Goal: Task Accomplishment & Management: Use online tool/utility

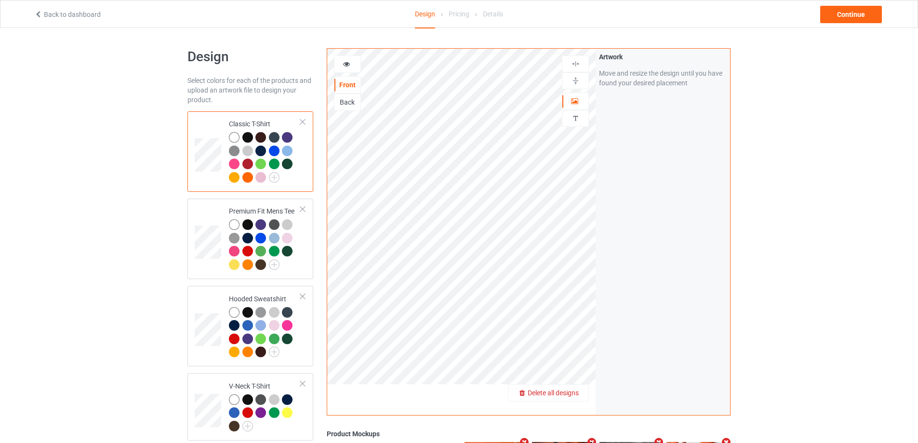
click at [578, 392] on span "Delete all designs" at bounding box center [553, 393] width 51 height 8
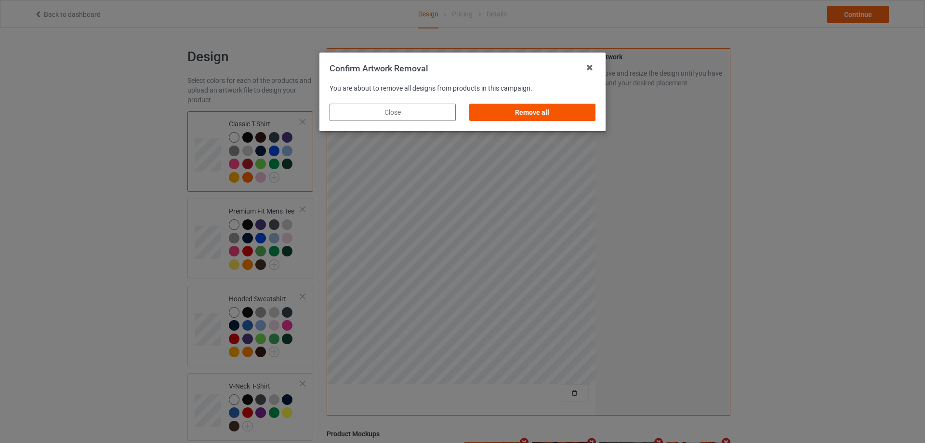
click at [547, 118] on div "Remove all" at bounding box center [532, 112] width 126 height 17
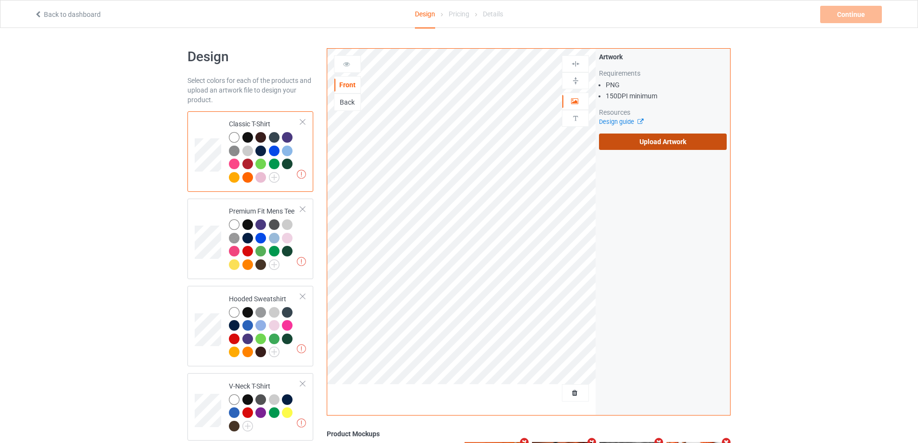
click at [644, 142] on label "Upload Artwork" at bounding box center [663, 141] width 128 height 16
click at [0, 0] on input "Upload Artwork" at bounding box center [0, 0] width 0 height 0
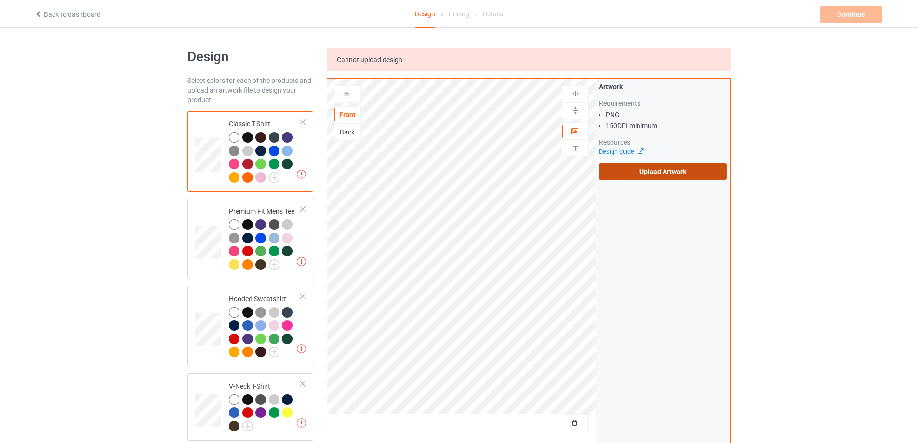
click at [633, 167] on label "Upload Artwork" at bounding box center [663, 171] width 128 height 16
click at [0, 0] on input "Upload Artwork" at bounding box center [0, 0] width 0 height 0
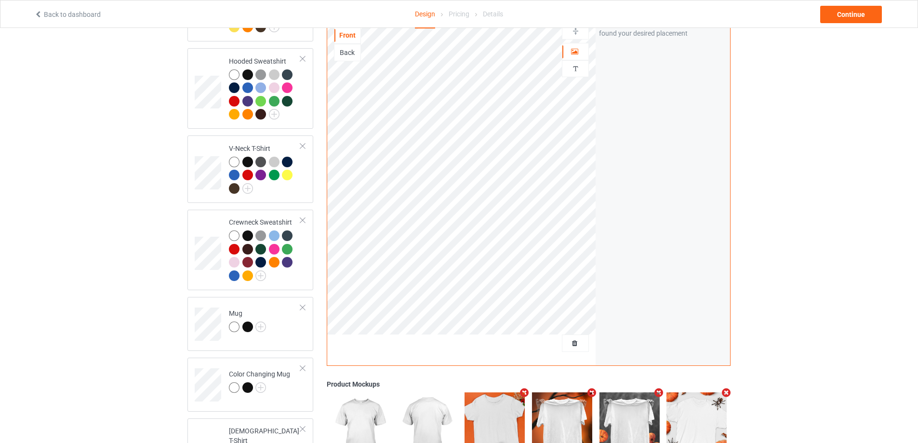
scroll to position [337, 0]
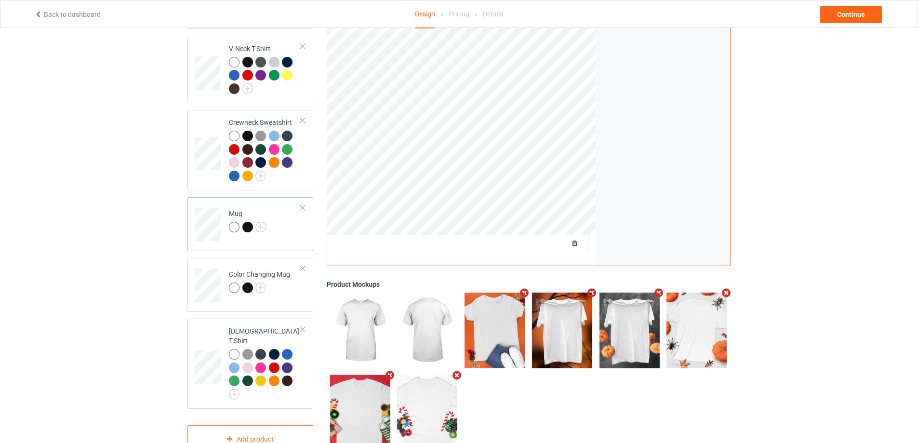
click at [284, 234] on td "Mug" at bounding box center [265, 221] width 82 height 40
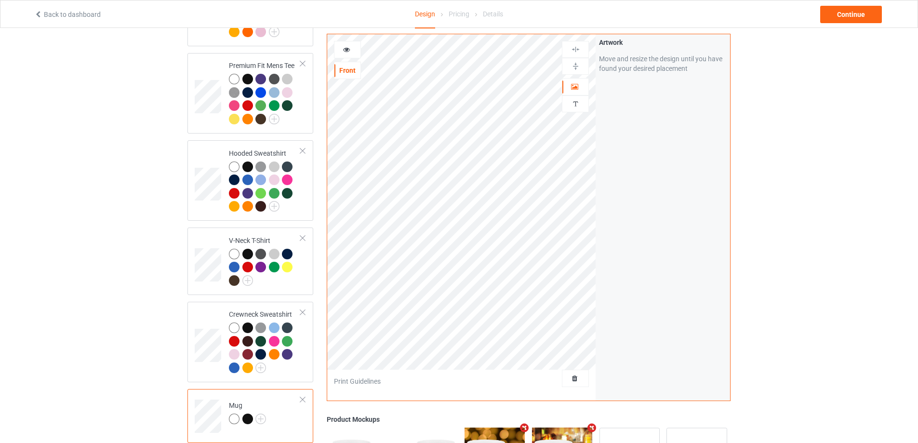
scroll to position [145, 0]
click at [572, 66] on img at bounding box center [575, 66] width 9 height 9
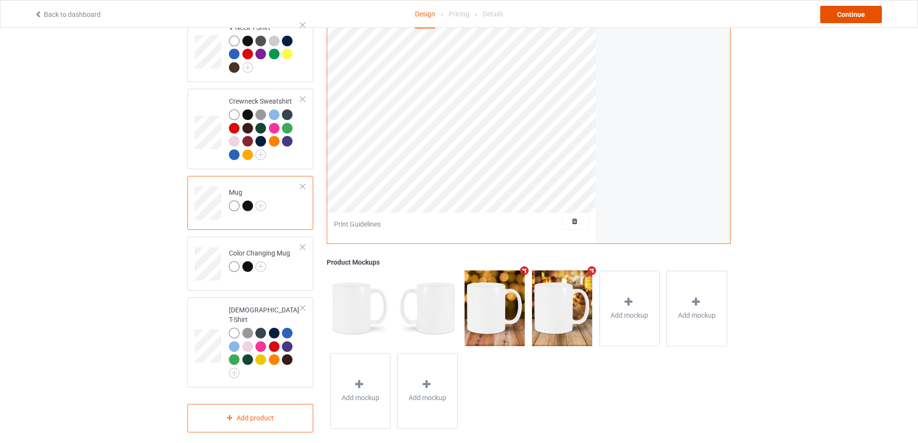
click at [835, 17] on div "Continue" at bounding box center [851, 14] width 62 height 17
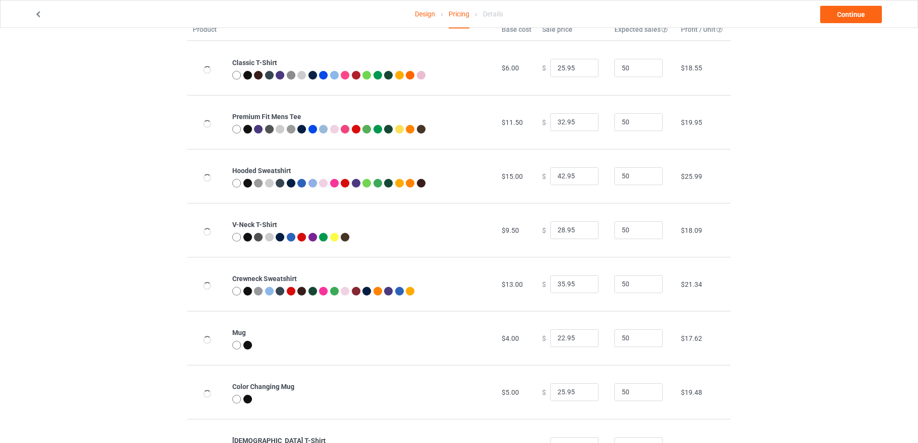
scroll to position [104, 0]
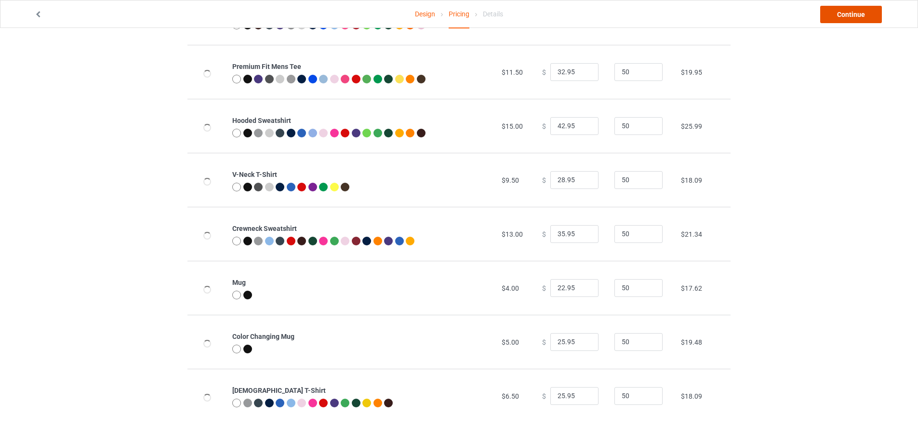
click at [836, 12] on link "Continue" at bounding box center [851, 14] width 62 height 17
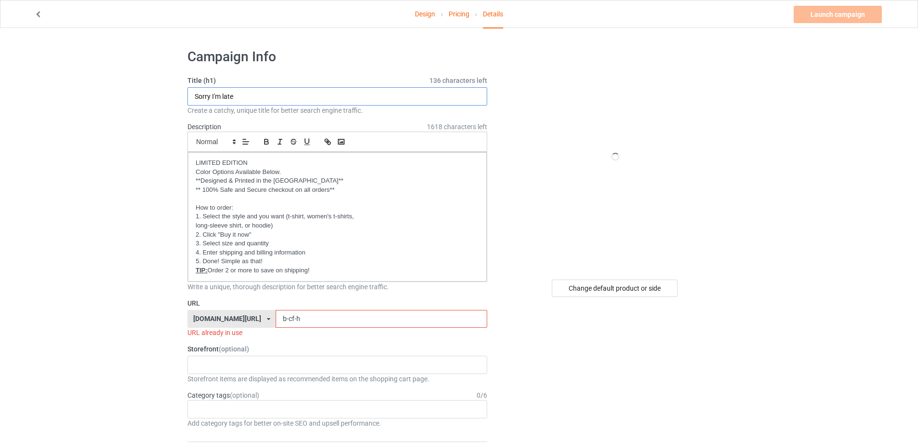
drag, startPoint x: 253, startPoint y: 101, endPoint x: 166, endPoint y: 90, distance: 87.9
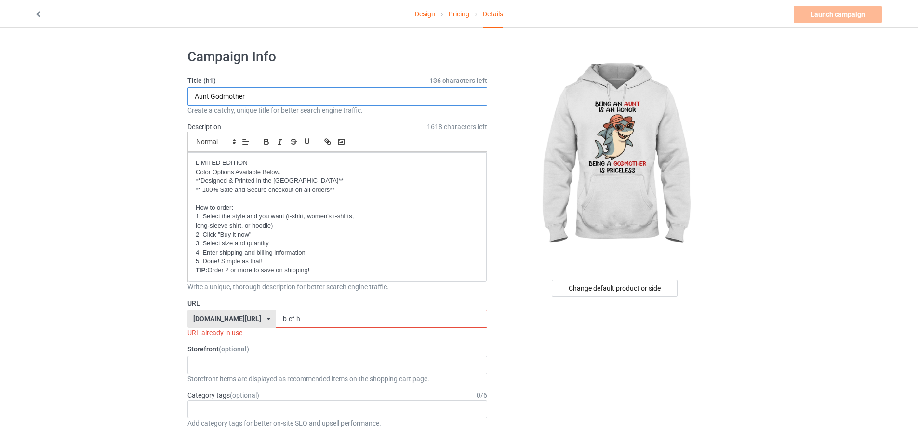
type input "Aunt Godmother"
drag, startPoint x: 306, startPoint y: 313, endPoint x: 235, endPoint y: 315, distance: 71.3
click at [236, 315] on div "[DOMAIN_NAME][URL] [DOMAIN_NAME][URL] [DOMAIN_NAME][URL] [DOMAIN_NAME][URL] [DO…" at bounding box center [337, 319] width 300 height 18
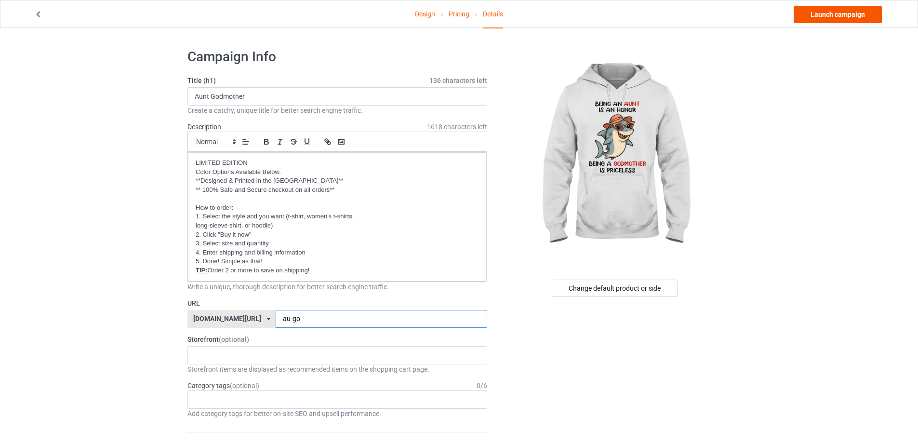
type input "au-go"
click at [840, 14] on link "Launch campaign" at bounding box center [837, 14] width 88 height 17
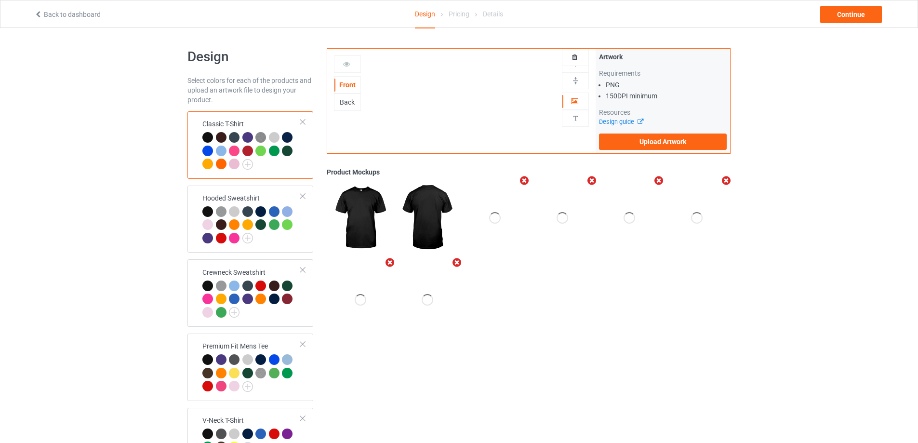
click at [302, 122] on div at bounding box center [302, 122] width 7 height 7
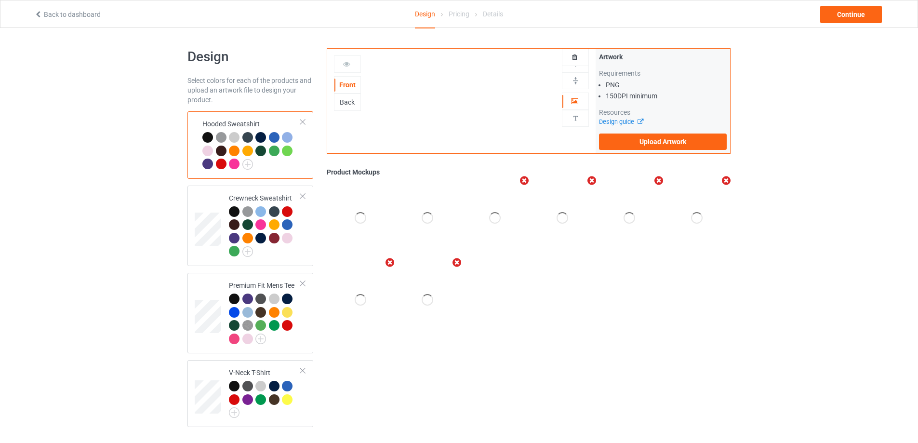
click at [302, 122] on div at bounding box center [302, 122] width 7 height 7
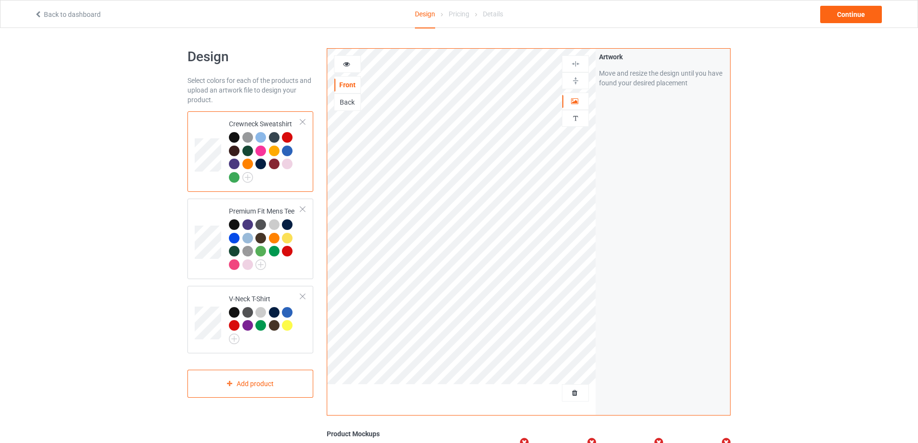
click at [302, 122] on div at bounding box center [302, 122] width 7 height 7
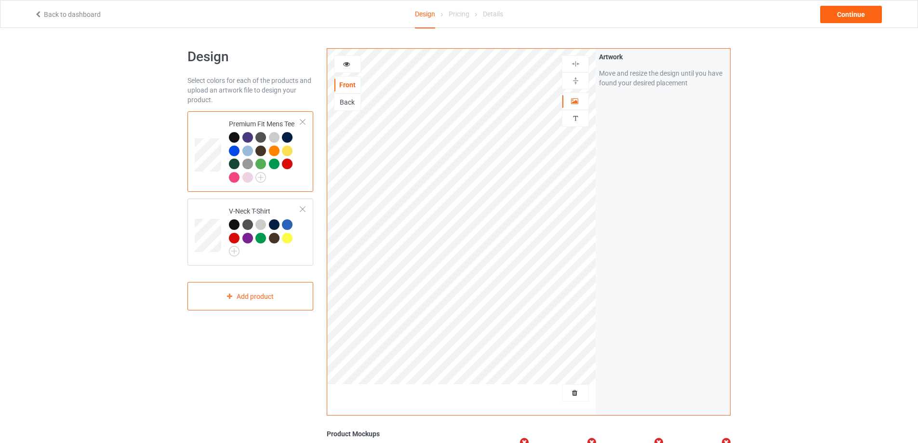
click at [302, 122] on div at bounding box center [302, 122] width 7 height 7
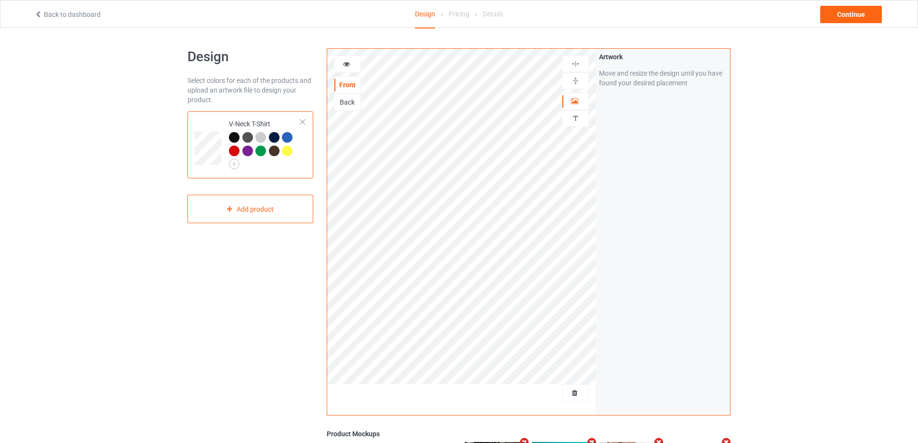
click at [267, 224] on div "Design Select colors for each of the products and upload an artwork file to des…" at bounding box center [250, 325] width 139 height 568
click at [272, 212] on div "Add product" at bounding box center [250, 209] width 126 height 28
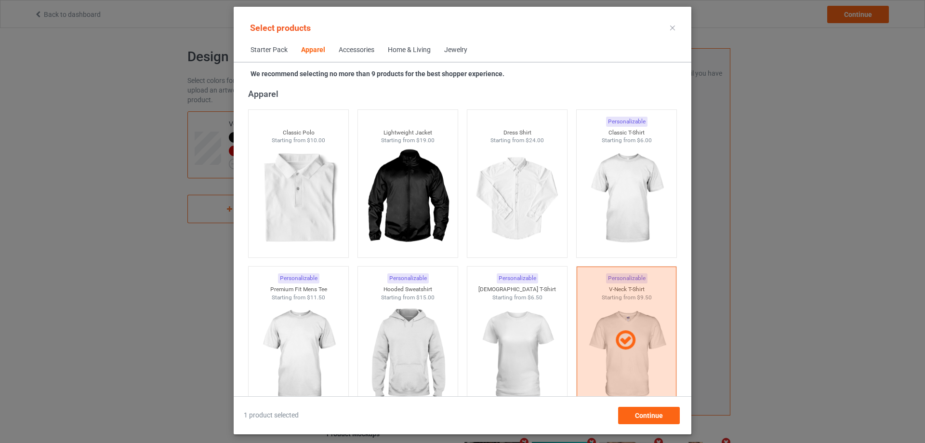
click at [406, 48] on div "Home & Living" at bounding box center [409, 50] width 43 height 10
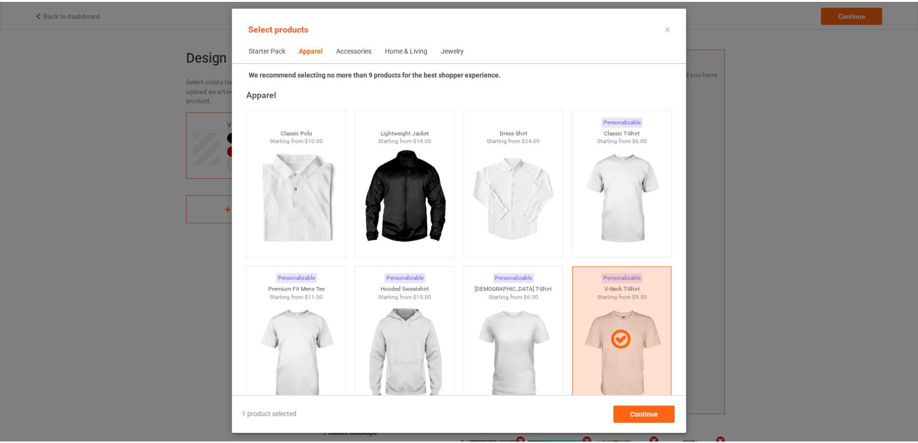
scroll to position [4345, 0]
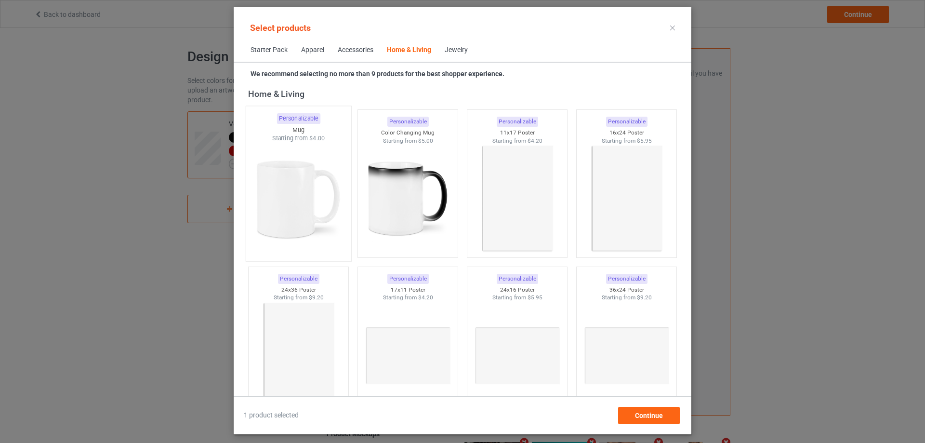
click at [311, 160] on img at bounding box center [298, 199] width 91 height 113
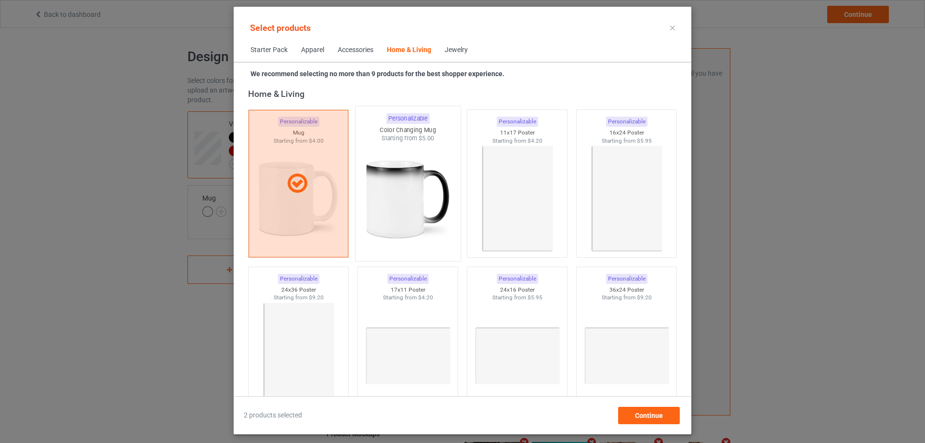
click at [407, 167] on img at bounding box center [407, 199] width 91 height 113
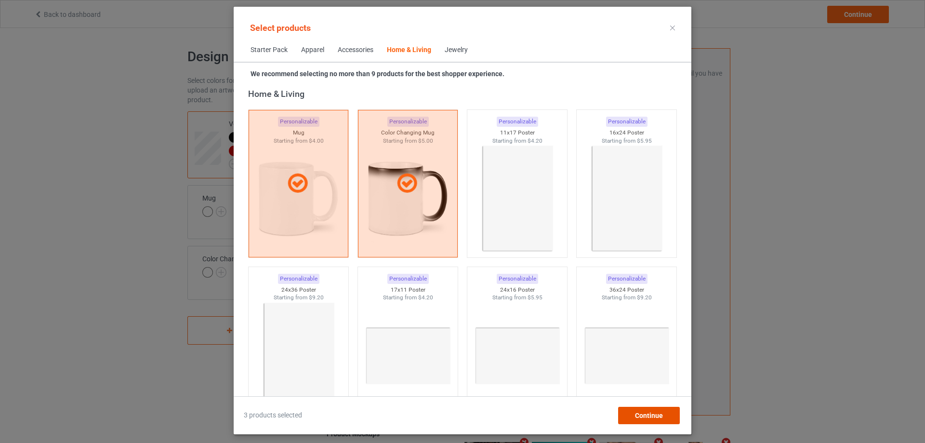
click at [637, 418] on span "Continue" at bounding box center [649, 415] width 28 height 8
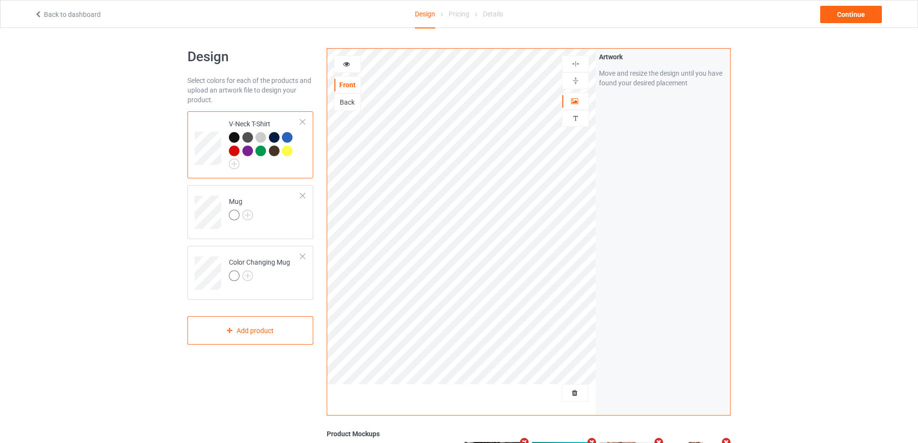
click at [301, 120] on div at bounding box center [302, 122] width 7 height 7
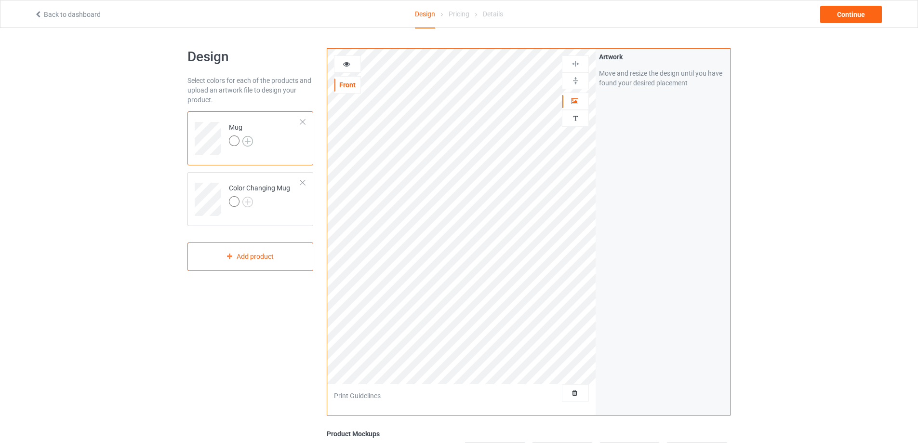
click at [248, 141] on img at bounding box center [247, 141] width 11 height 11
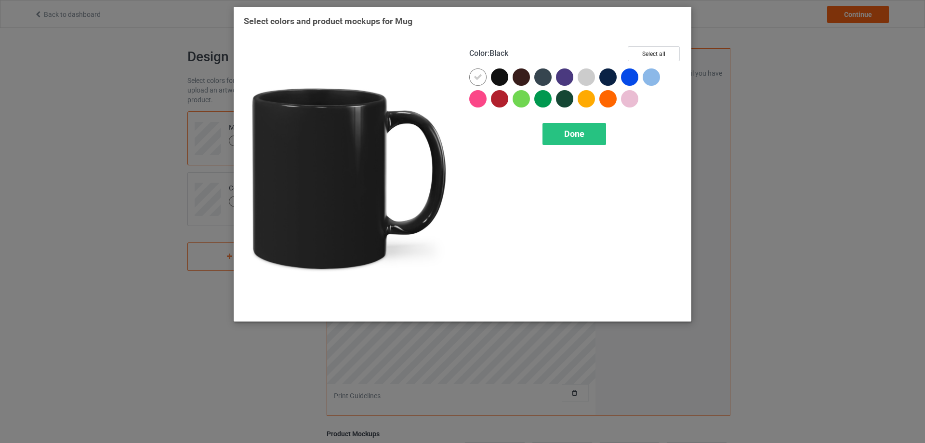
click at [495, 79] on div at bounding box center [499, 76] width 17 height 17
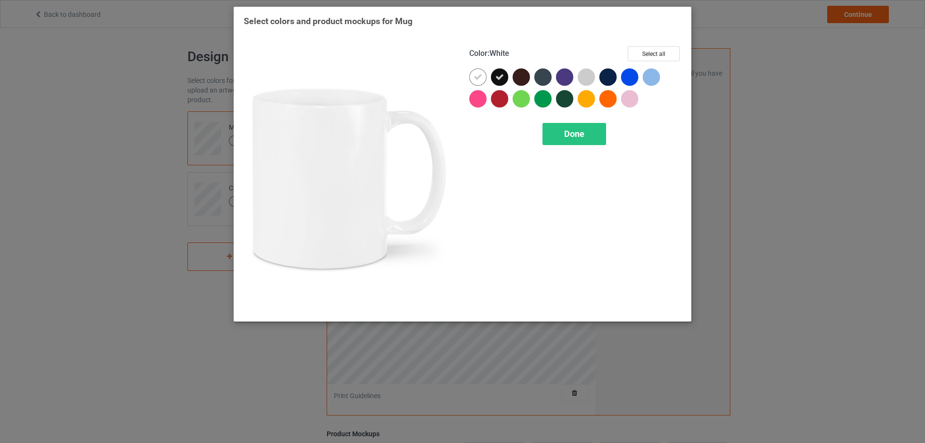
click at [472, 74] on div at bounding box center [477, 76] width 17 height 17
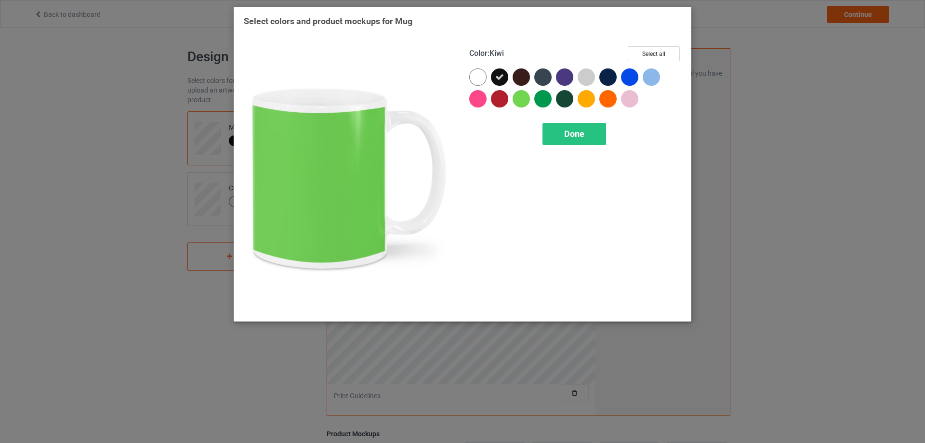
click at [564, 126] on div "Done" at bounding box center [574, 134] width 64 height 22
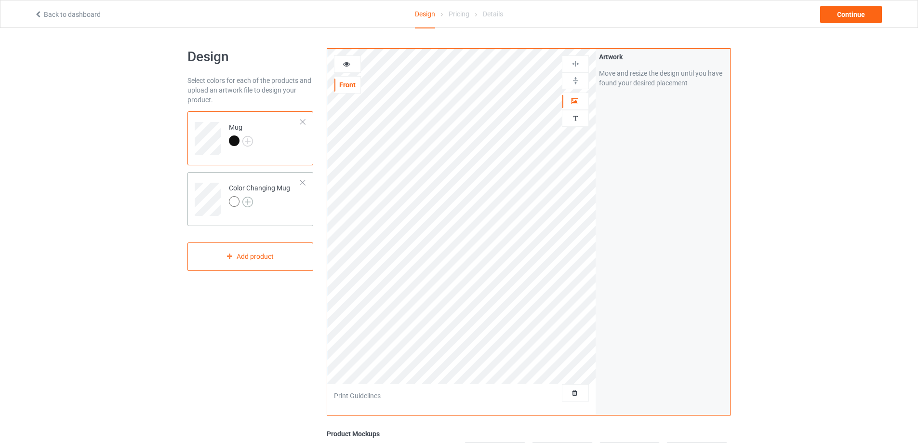
click at [251, 203] on img at bounding box center [247, 202] width 11 height 11
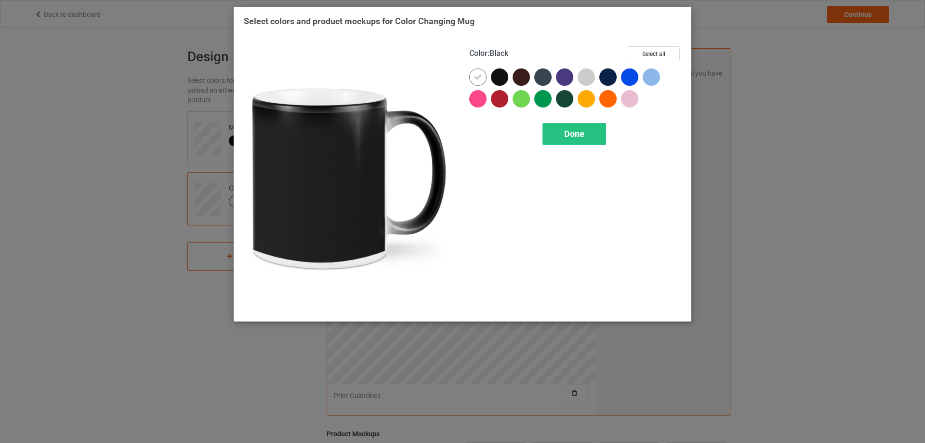
click at [499, 76] on div at bounding box center [499, 76] width 17 height 17
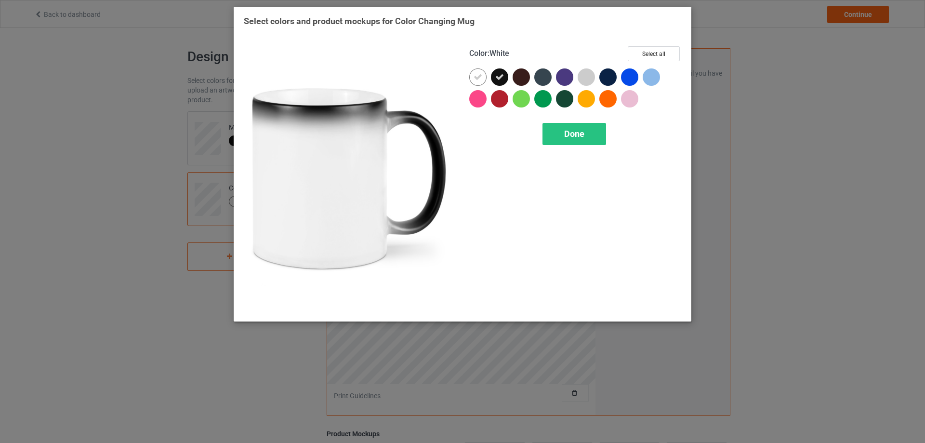
click at [477, 75] on icon at bounding box center [478, 77] width 9 height 9
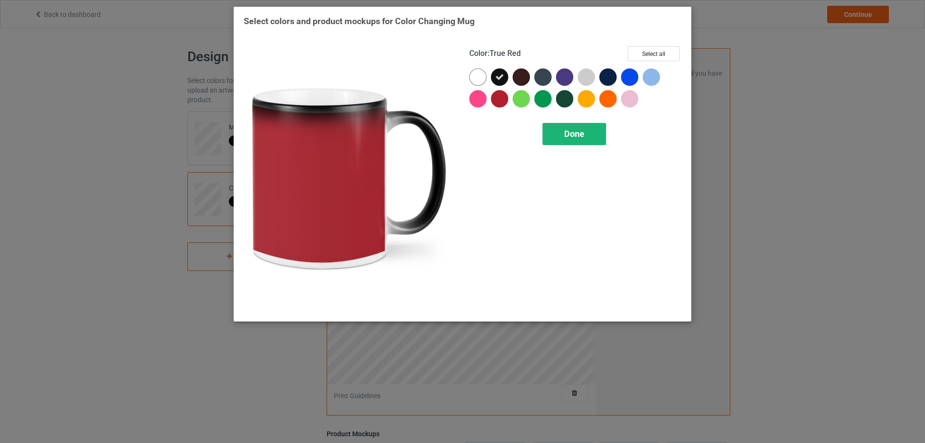
click at [566, 134] on div "Done" at bounding box center [574, 134] width 64 height 22
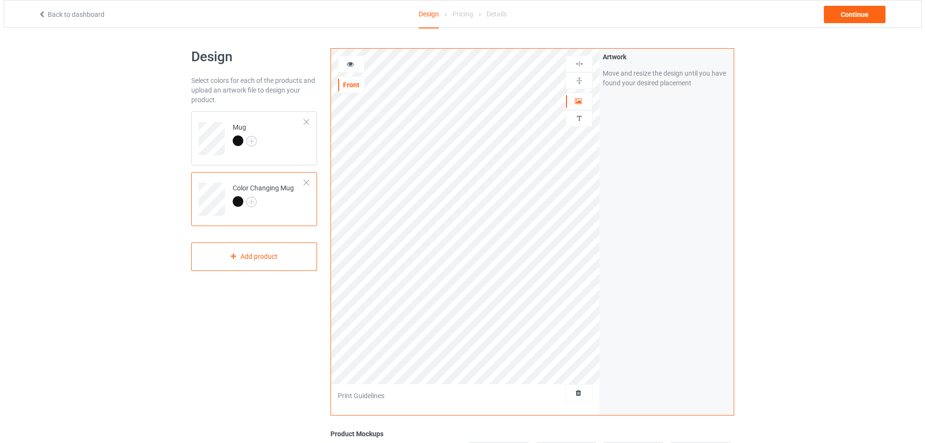
scroll to position [181, 0]
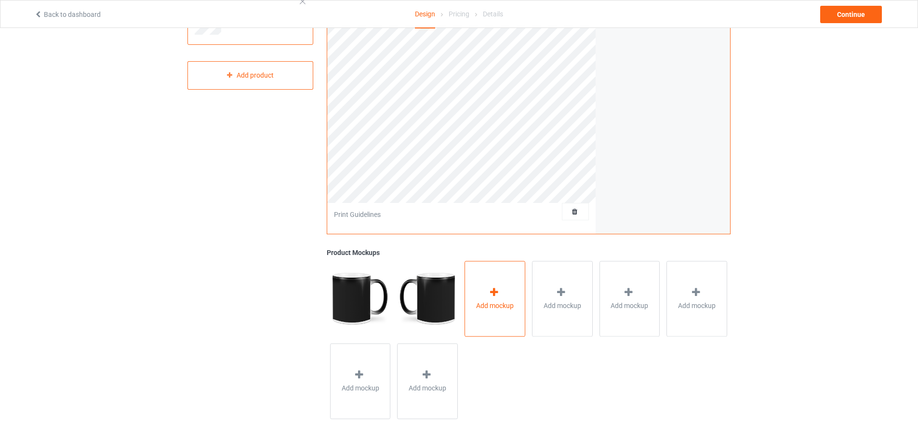
click at [472, 301] on div "Add mockup" at bounding box center [494, 299] width 61 height 76
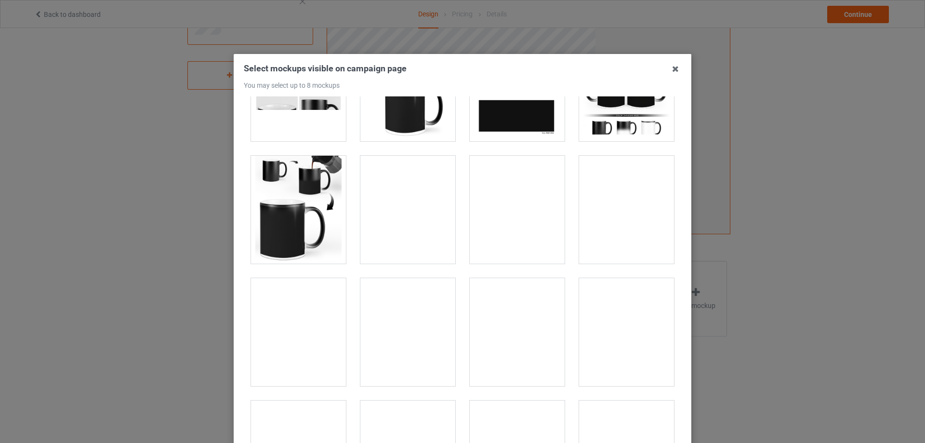
click at [314, 212] on div at bounding box center [298, 210] width 95 height 108
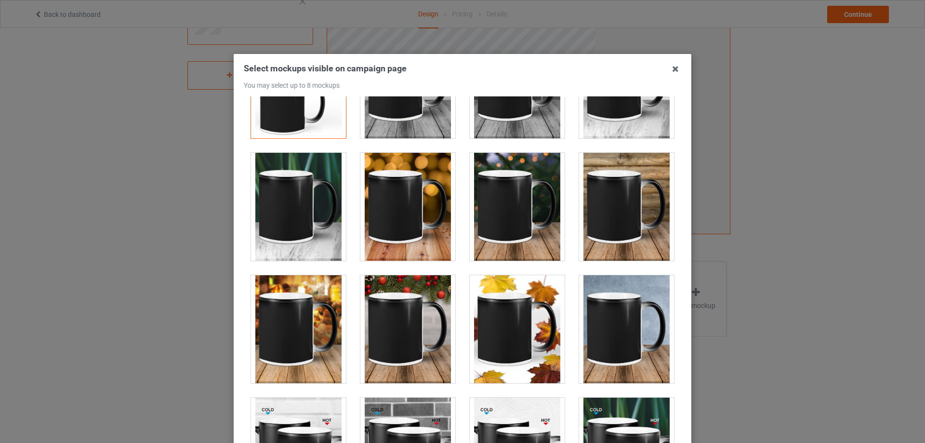
scroll to position [337, 0]
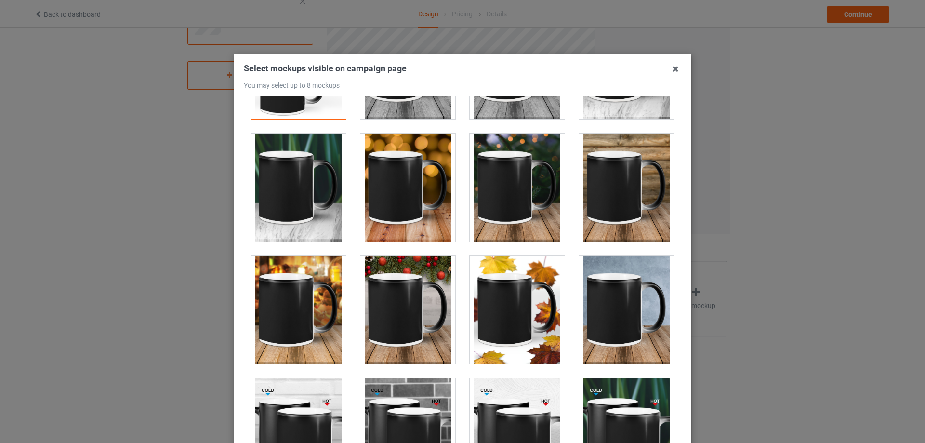
click at [411, 208] on div at bounding box center [407, 187] width 95 height 108
click at [506, 212] on div at bounding box center [517, 187] width 95 height 108
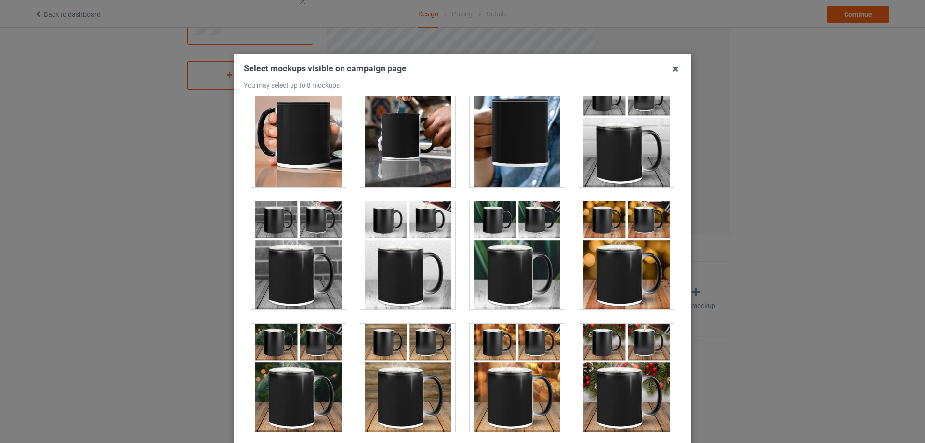
scroll to position [1975, 0]
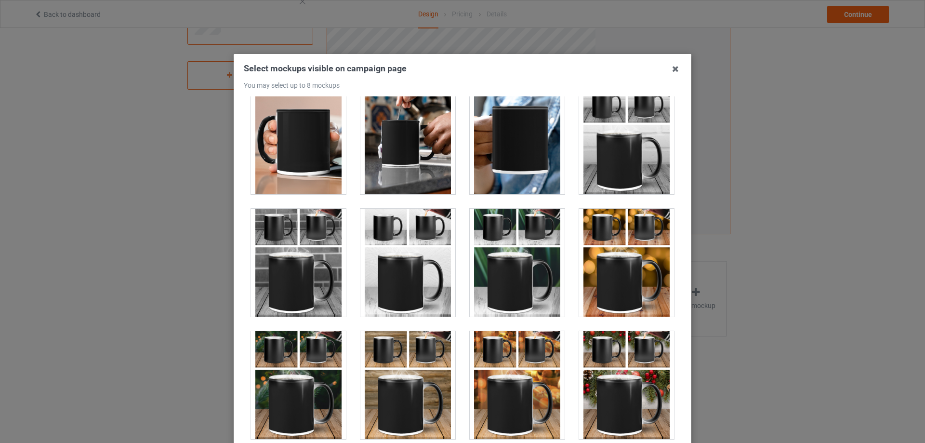
click at [410, 251] on div at bounding box center [407, 263] width 95 height 108
click at [598, 265] on div at bounding box center [626, 263] width 95 height 108
click at [516, 267] on div at bounding box center [517, 263] width 95 height 108
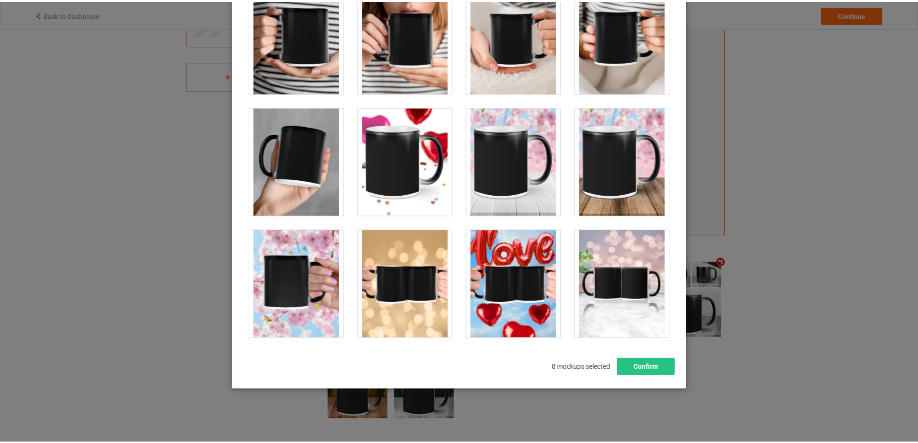
scroll to position [106, 0]
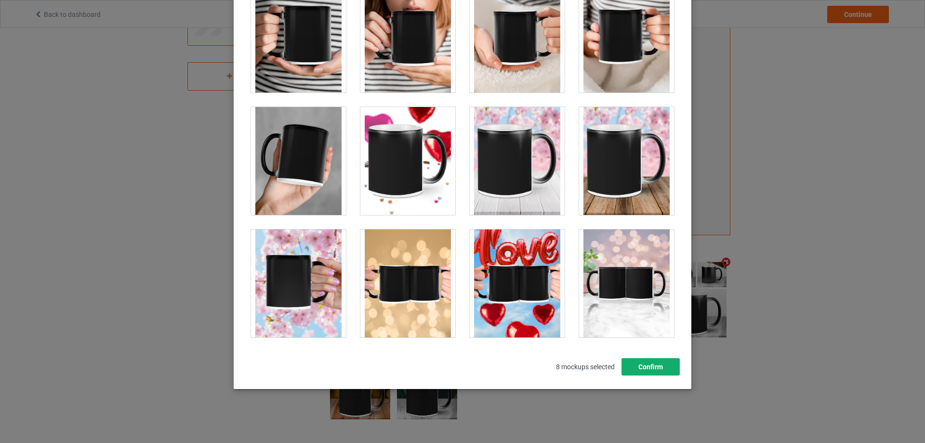
drag, startPoint x: 639, startPoint y: 365, endPoint x: 596, endPoint y: 338, distance: 50.7
click at [639, 365] on button "Confirm" at bounding box center [650, 366] width 58 height 17
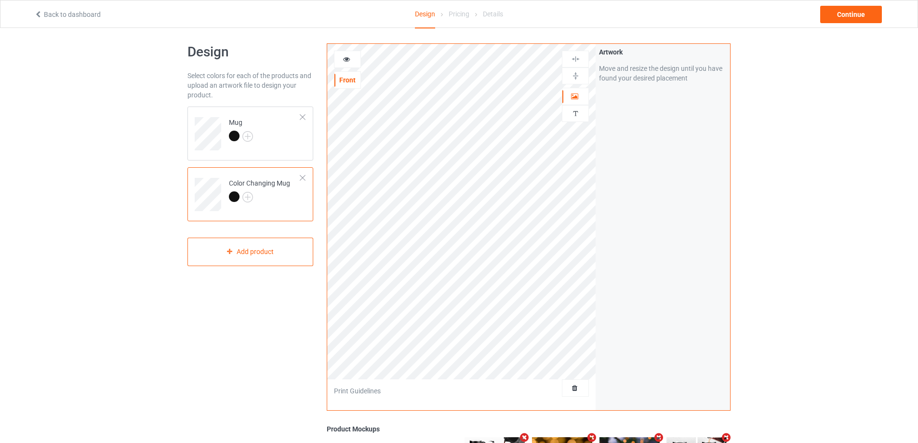
scroll to position [0, 0]
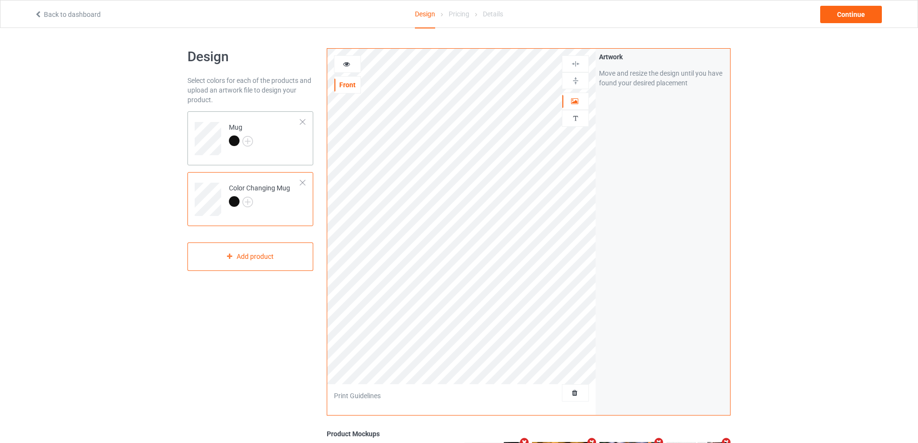
click at [282, 148] on td "Mug" at bounding box center [265, 135] width 82 height 40
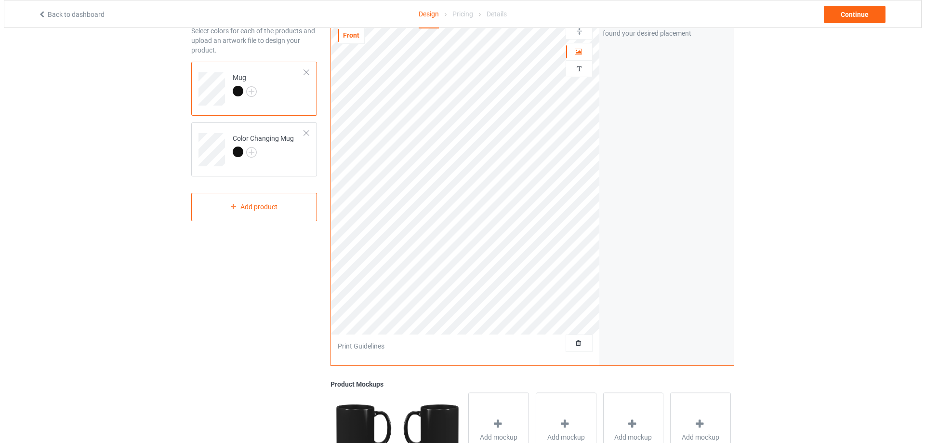
scroll to position [181, 0]
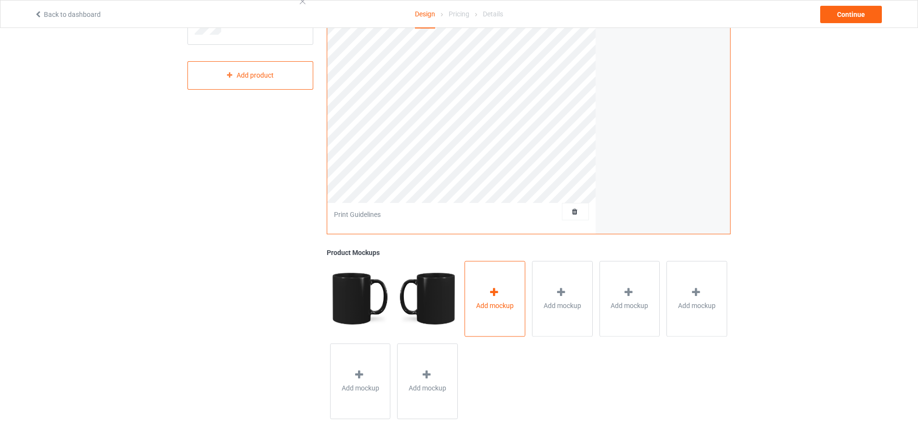
click at [489, 292] on icon at bounding box center [494, 292] width 12 height 10
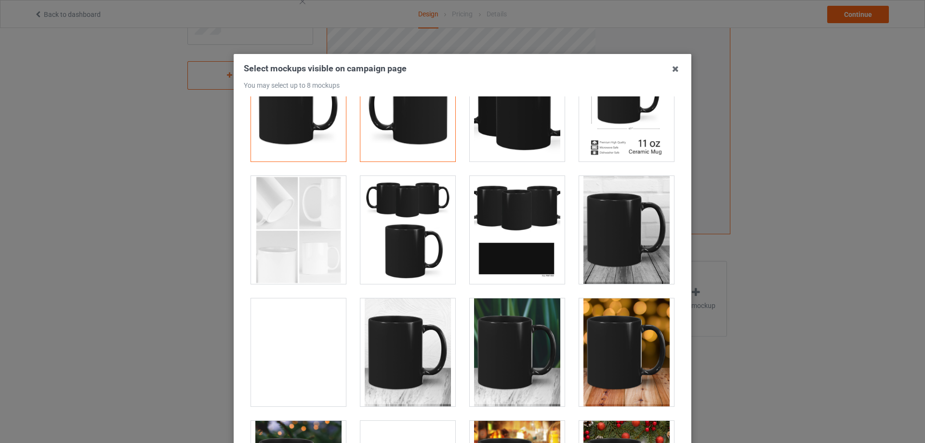
scroll to position [145, 0]
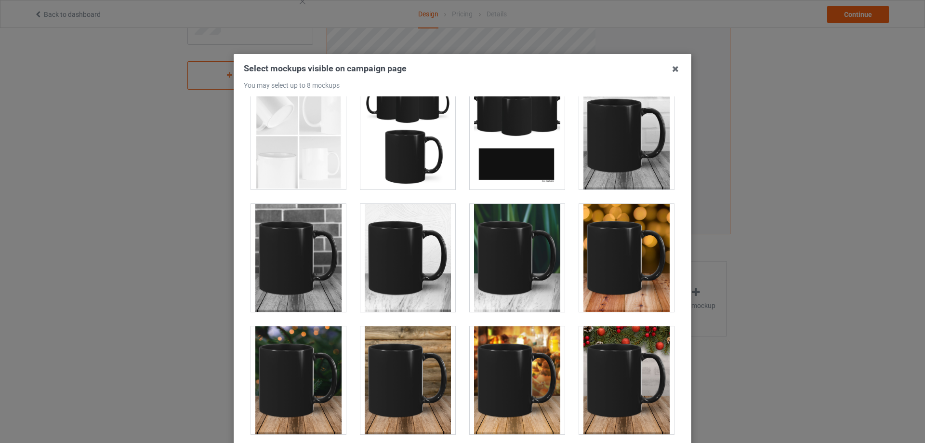
click at [608, 241] on div at bounding box center [626, 258] width 95 height 108
click at [616, 375] on div at bounding box center [626, 380] width 95 height 108
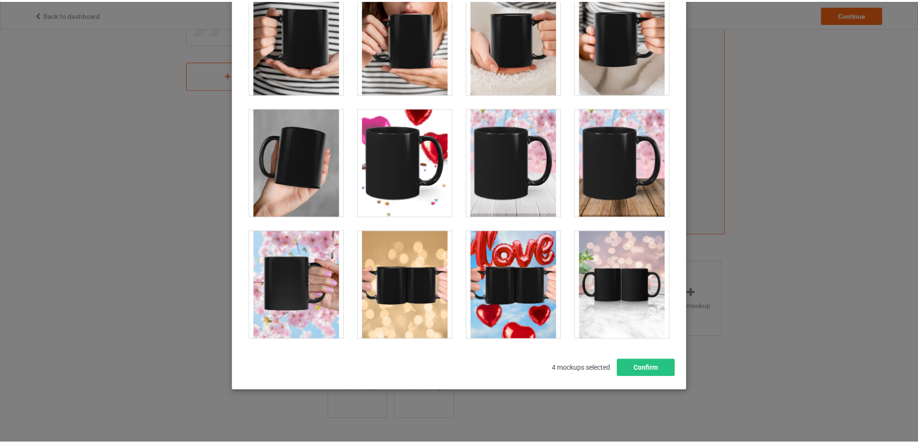
scroll to position [106, 0]
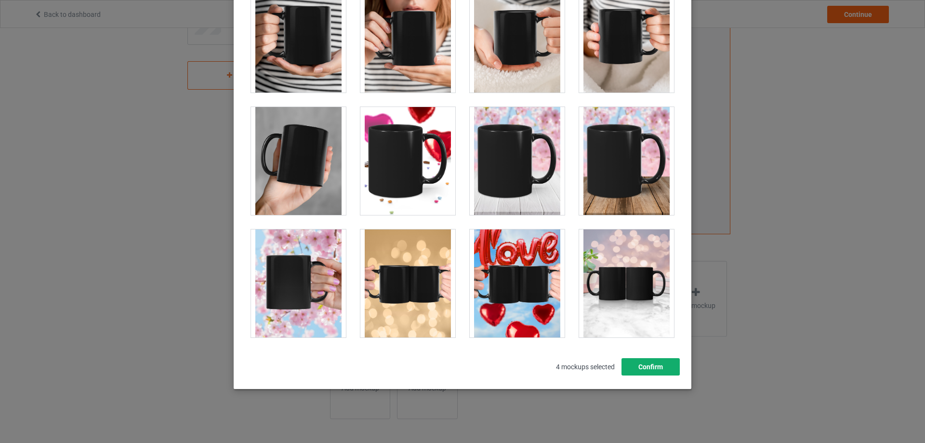
click at [635, 364] on button "Confirm" at bounding box center [650, 366] width 58 height 17
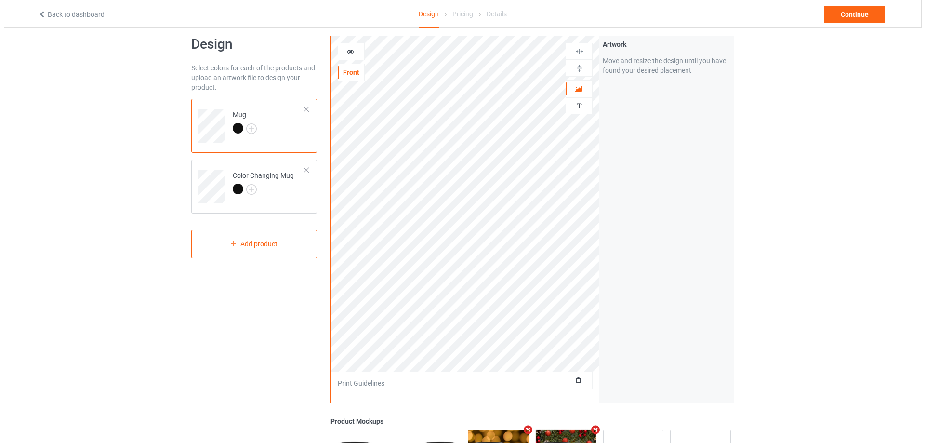
scroll to position [0, 0]
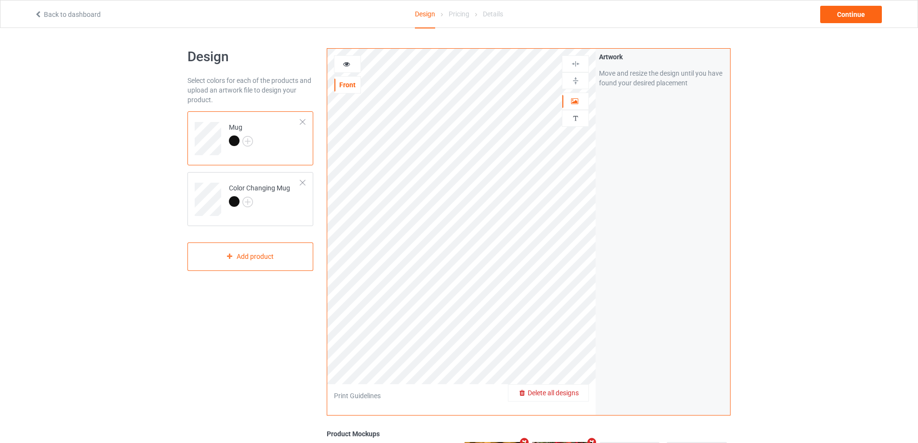
click at [577, 389] on span "Delete all designs" at bounding box center [553, 393] width 51 height 8
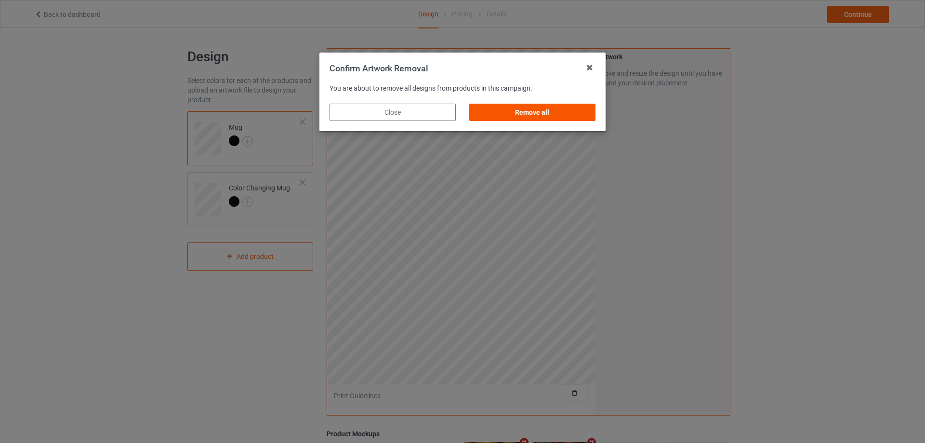
click at [547, 110] on div "Remove all" at bounding box center [532, 112] width 126 height 17
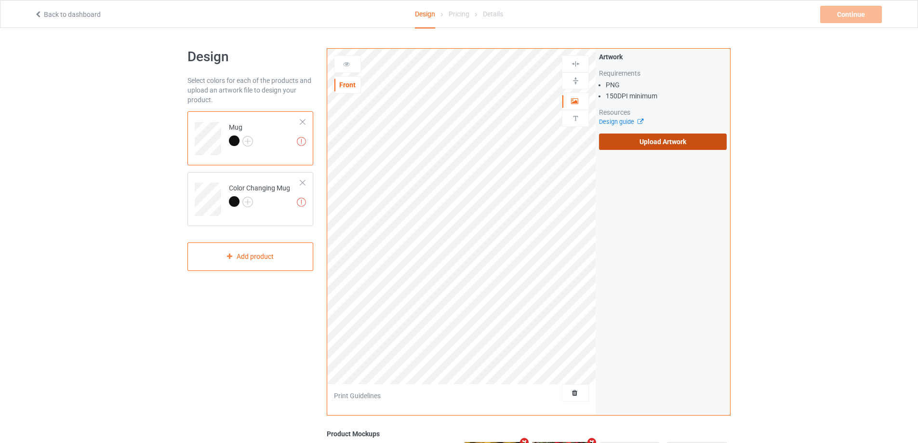
click at [649, 136] on label "Upload Artwork" at bounding box center [663, 141] width 128 height 16
click at [0, 0] on input "Upload Artwork" at bounding box center [0, 0] width 0 height 0
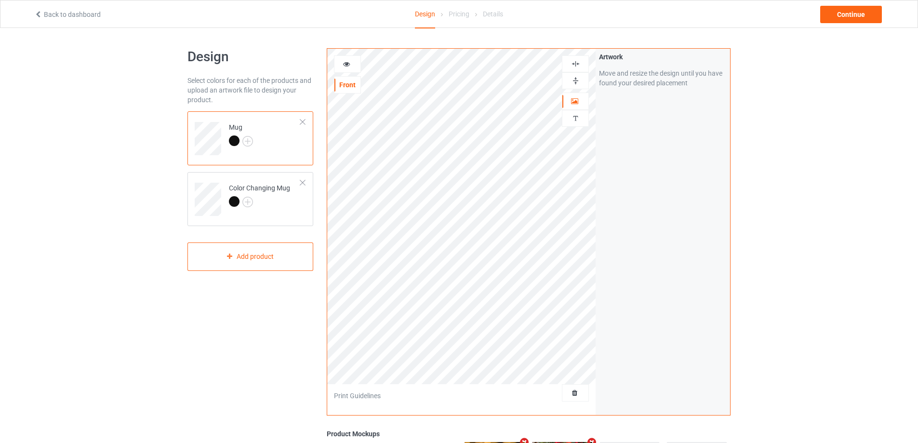
click at [346, 63] on icon at bounding box center [347, 62] width 8 height 7
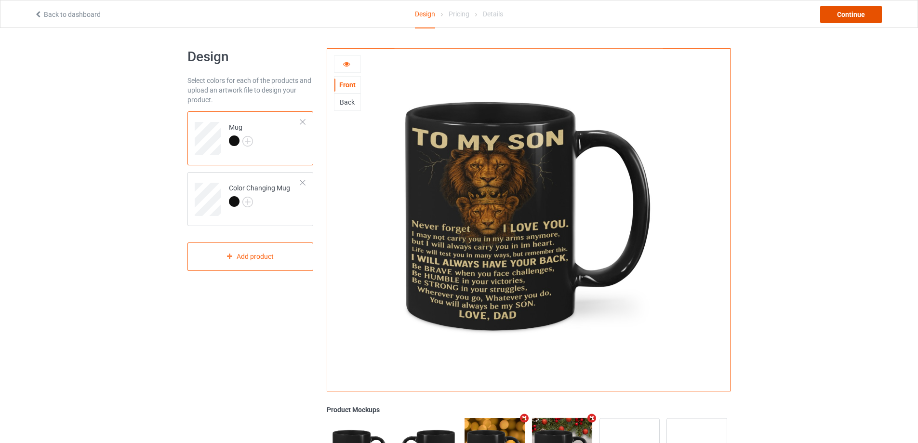
click at [857, 17] on div "Continue" at bounding box center [851, 14] width 62 height 17
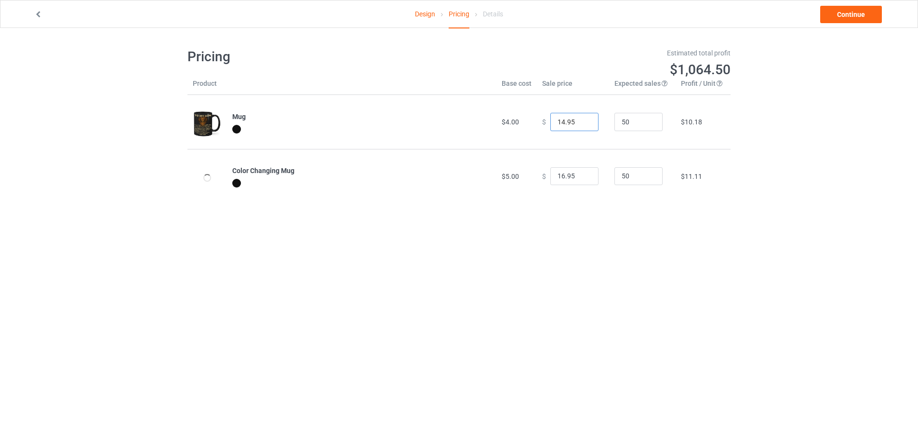
drag, startPoint x: 574, startPoint y: 123, endPoint x: 456, endPoint y: 106, distance: 118.8
click at [469, 113] on tr "Mug $4.00 $ 14.95 50 $10.18" at bounding box center [458, 122] width 543 height 54
type input "22.95"
drag, startPoint x: 572, startPoint y: 172, endPoint x: 426, endPoint y: 165, distance: 146.6
click at [451, 172] on tr "Color Changing Mug $5.00 $ 16.95 50 $11.11" at bounding box center [458, 176] width 543 height 54
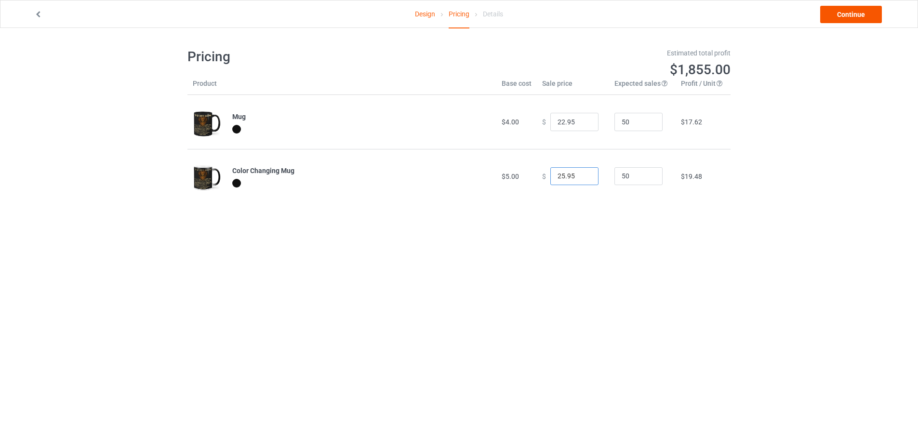
type input "25.95"
click at [844, 12] on link "Continue" at bounding box center [851, 14] width 62 height 17
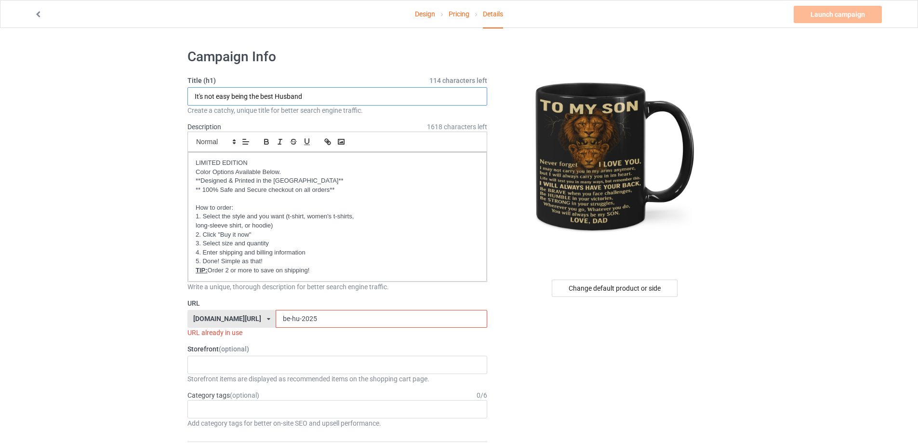
drag, startPoint x: 329, startPoint y: 95, endPoint x: 55, endPoint y: 76, distance: 274.8
type input "To my Son"
drag, startPoint x: 223, startPoint y: 315, endPoint x: 184, endPoint y: 315, distance: 39.0
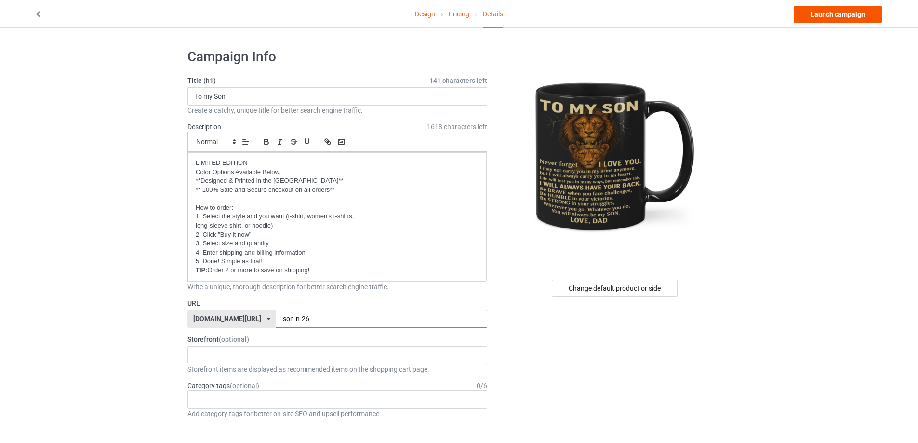
type input "son-n-26"
click at [831, 15] on link "Launch campaign" at bounding box center [837, 14] width 88 height 17
